Goal: Information Seeking & Learning: Understand process/instructions

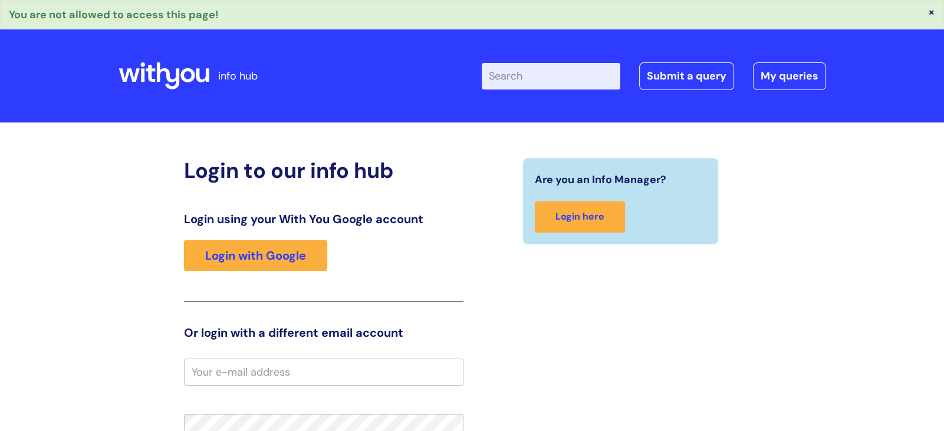
click at [255, 271] on div "Login using your With You Google account Login with Google" at bounding box center [323, 257] width 279 height 90
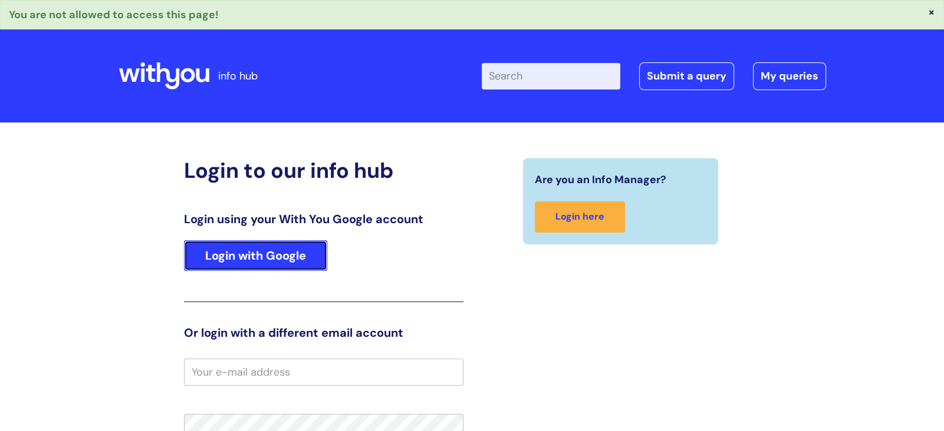
click at [261, 258] on link "Login with Google" at bounding box center [255, 255] width 143 height 31
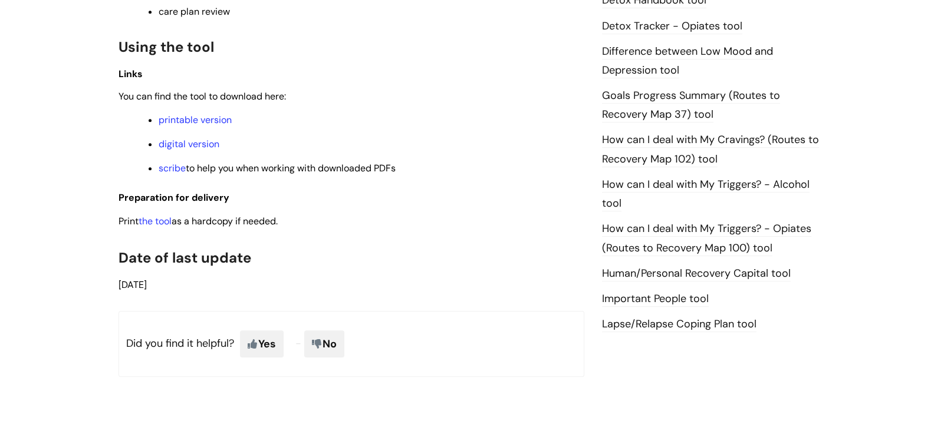
scroll to position [729, 0]
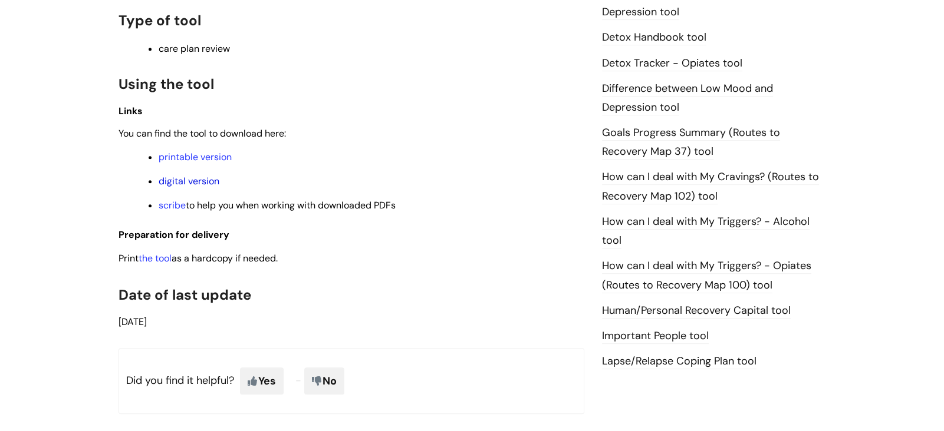
click at [202, 177] on link "digital version" at bounding box center [189, 181] width 61 height 12
